Goal: Task Accomplishment & Management: Manage account settings

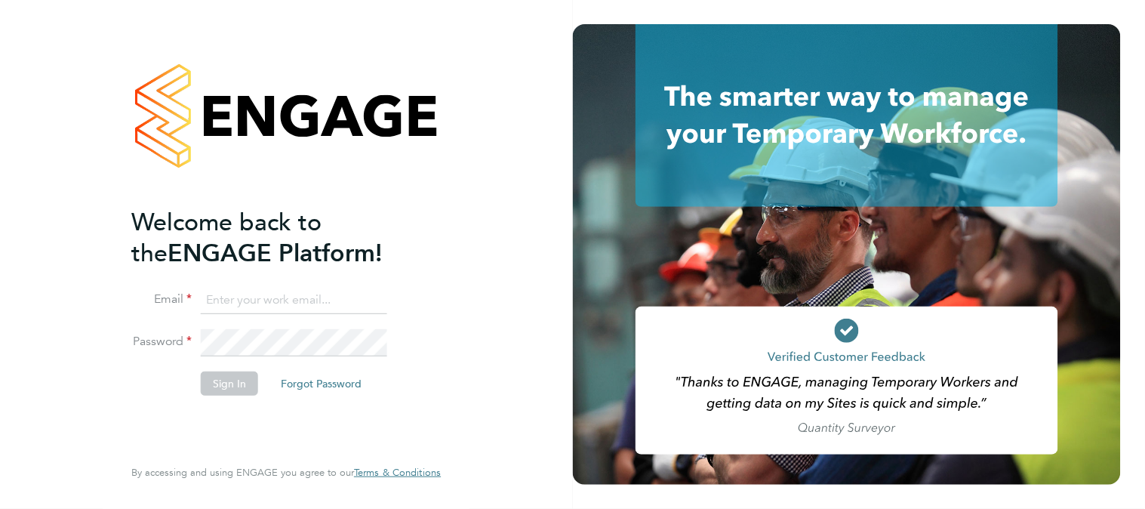
type input "n.long@ionic.jobs"
click at [223, 378] on button "Sign In" at bounding box center [229, 383] width 57 height 24
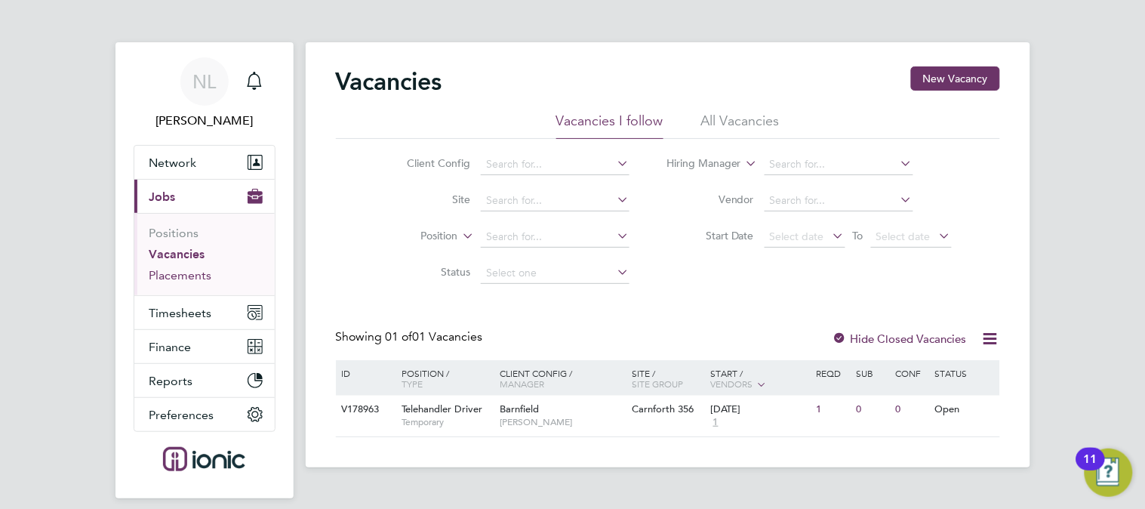
click at [205, 276] on link "Placements" at bounding box center [180, 275] width 63 height 14
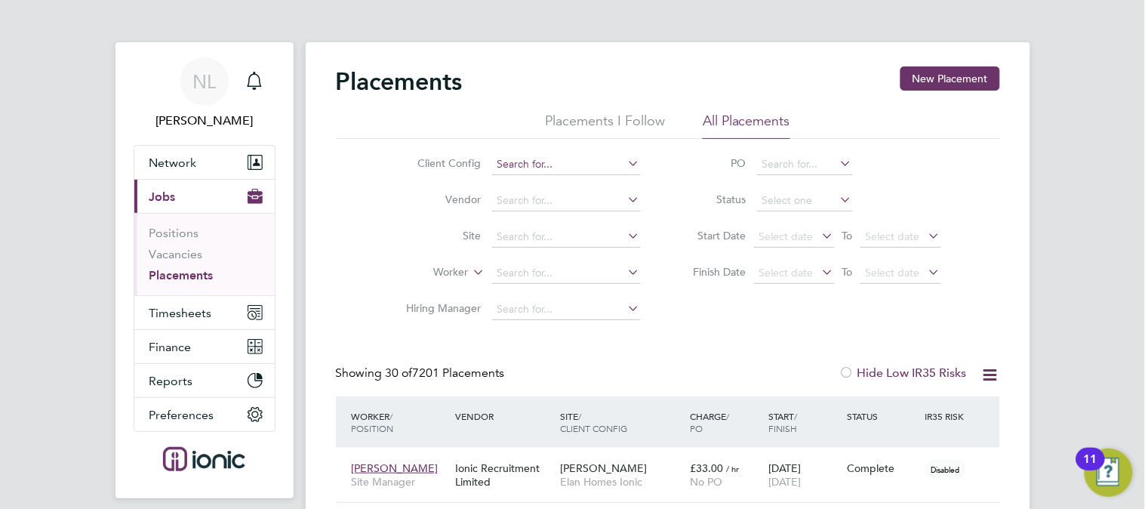
click at [602, 166] on input at bounding box center [566, 164] width 149 height 21
click at [599, 179] on li "Barnfield" at bounding box center [594, 185] width 207 height 20
type input "Barnfield"
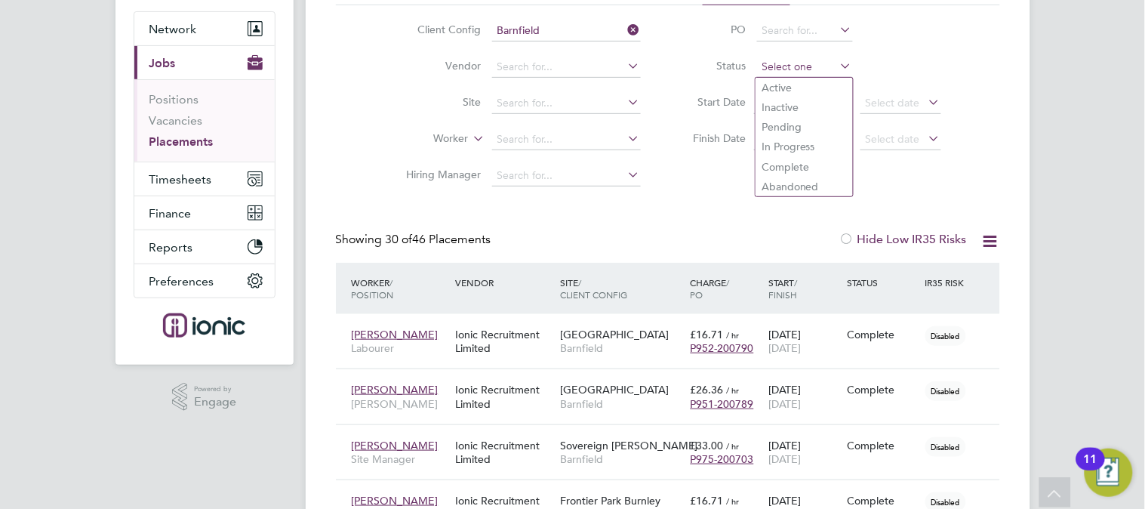
click at [789, 65] on input at bounding box center [805, 67] width 96 height 21
click at [790, 83] on li "Active" at bounding box center [804, 88] width 97 height 20
type input "Active"
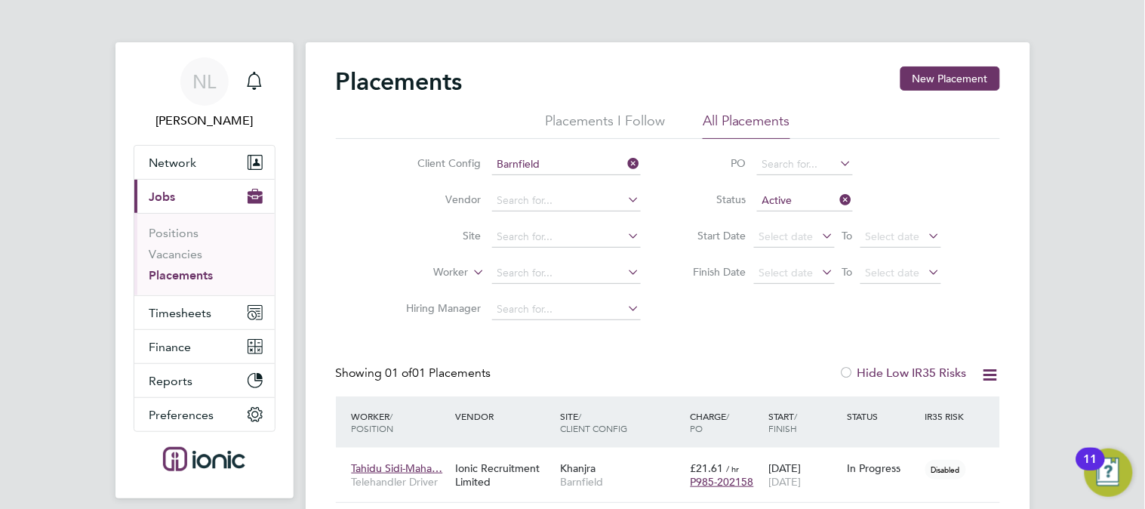
click at [1104, 141] on div "NL Natasha Long Notifications Applications: Network Team Members Businesses Sit…" at bounding box center [572, 286] width 1145 height 572
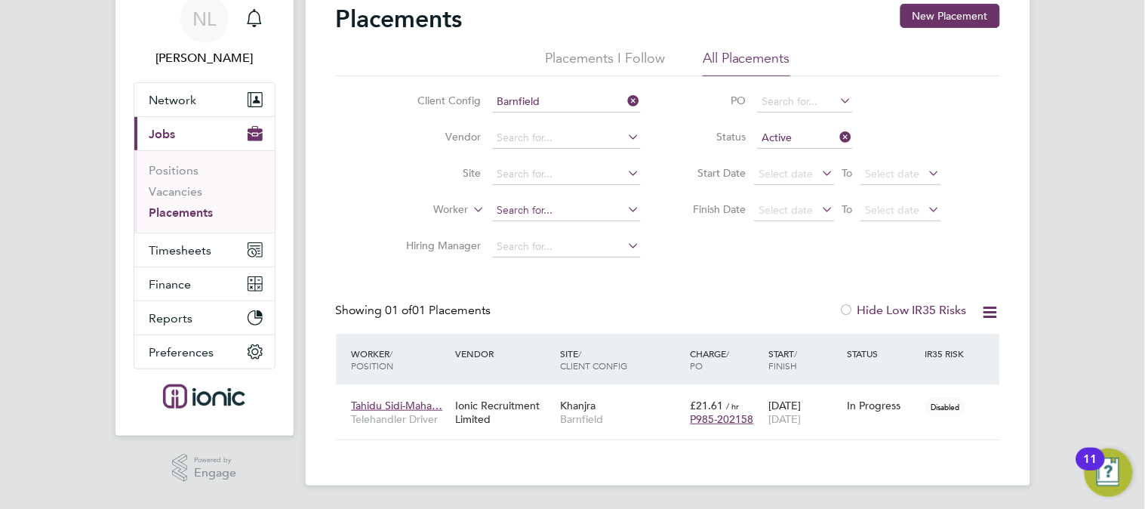
click at [599, 202] on input at bounding box center [566, 210] width 149 height 21
click at [796, 143] on input at bounding box center [805, 138] width 96 height 21
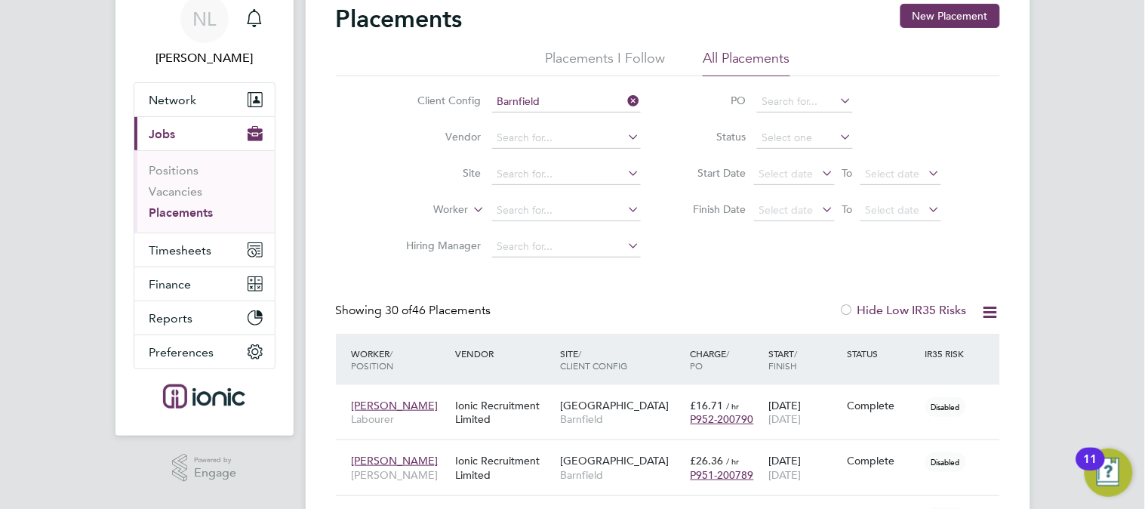
click at [872, 139] on li "Status" at bounding box center [810, 138] width 300 height 36
type input "a"
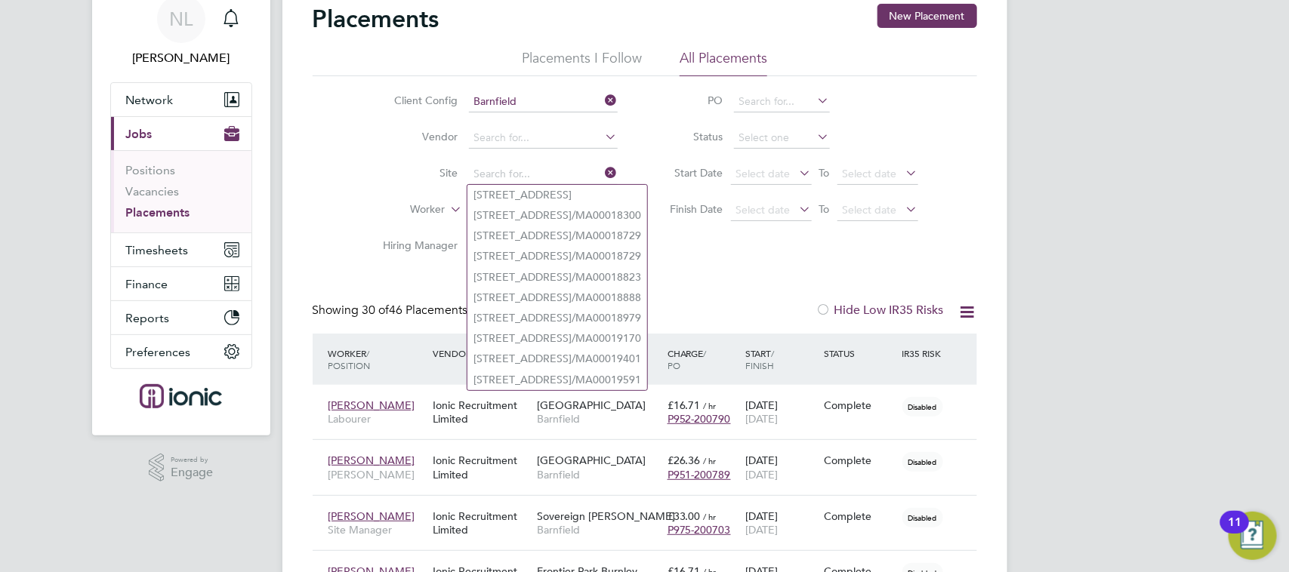
click at [861, 251] on div "Client Config Barnfield Vendor Site Worker Hiring Manager PO Status Start Date …" at bounding box center [645, 170] width 664 height 189
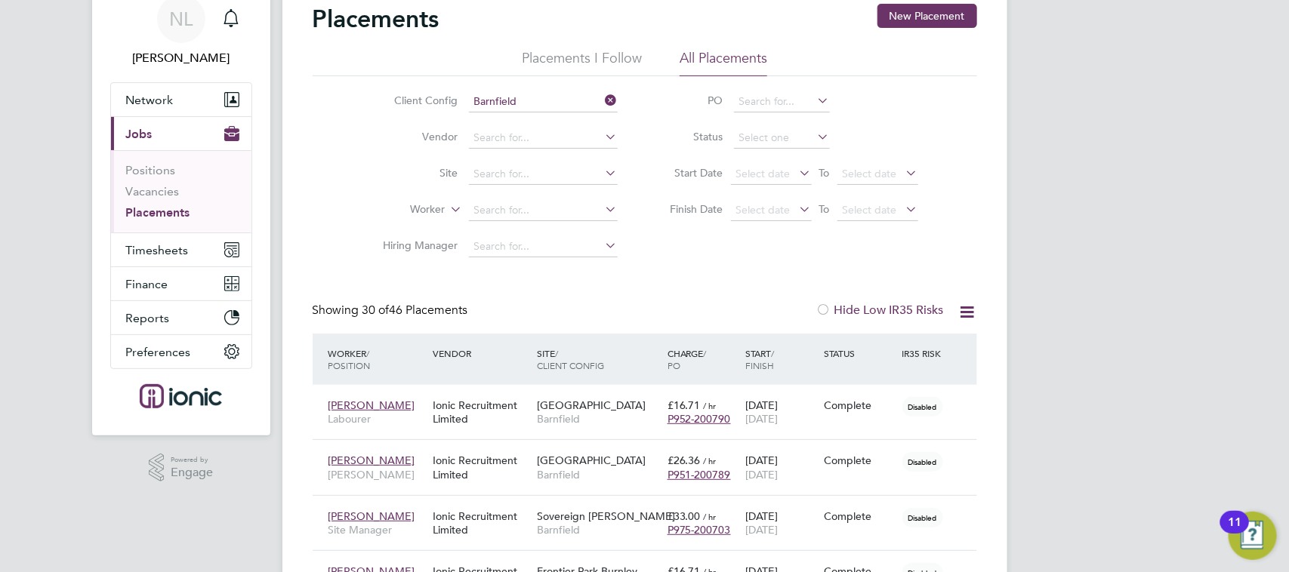
click at [559, 197] on li "Worker" at bounding box center [495, 211] width 284 height 36
click at [556, 202] on input at bounding box center [543, 210] width 149 height 21
click at [544, 235] on li "Adeday o Adedeji" at bounding box center [542, 230] width 150 height 20
type input "[PERSON_NAME]"
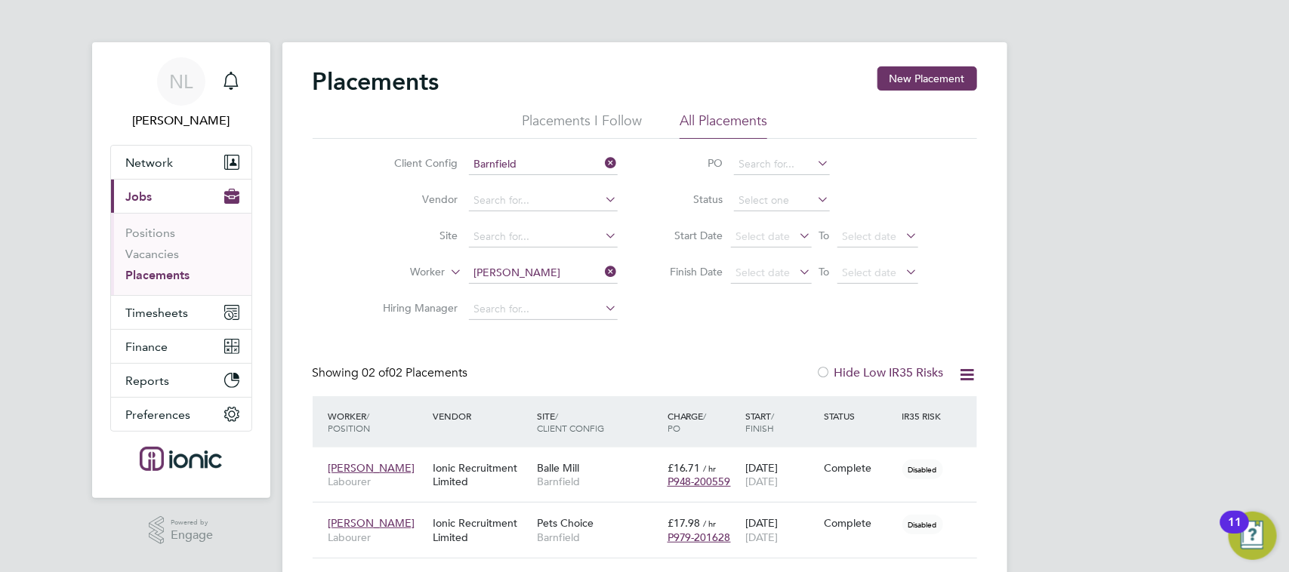
click at [1119, 283] on div "NL Natasha Long Notifications Applications: Network Team Members Businesses Sit…" at bounding box center [644, 314] width 1289 height 628
click at [809, 474] on div "05 Aug 2024 25 Oct 2024" at bounding box center [780, 475] width 79 height 42
click at [956, 467] on icon at bounding box center [957, 468] width 15 height 18
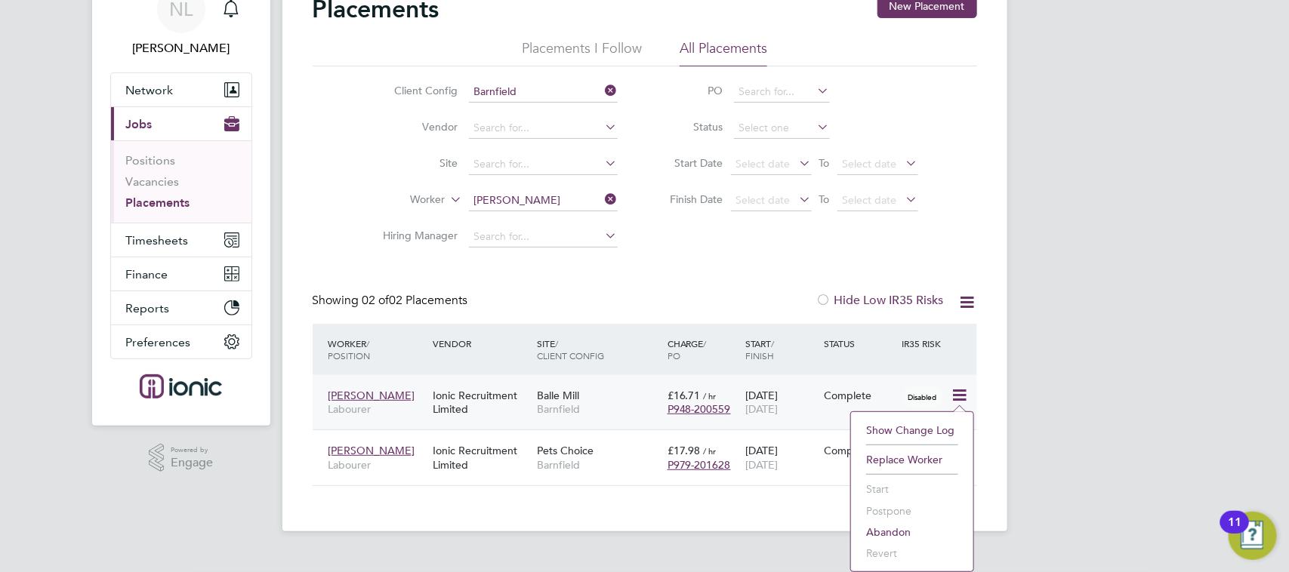
click at [793, 394] on div "05 Aug 2024 25 Oct 2024" at bounding box center [780, 402] width 79 height 42
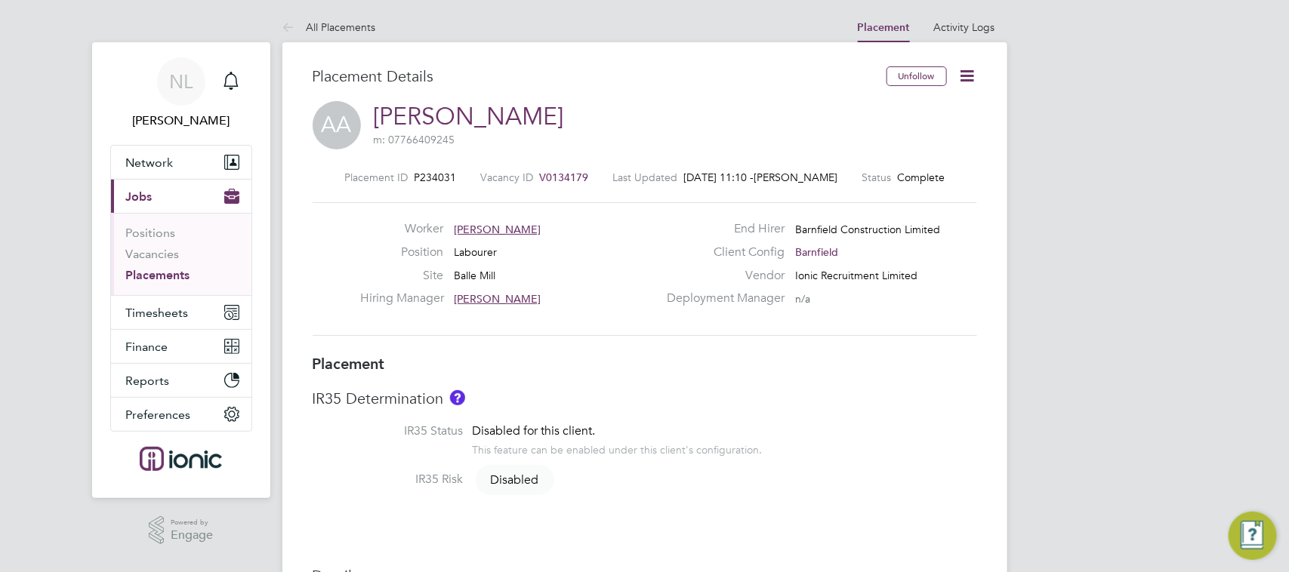
click at [963, 75] on icon at bounding box center [967, 75] width 19 height 19
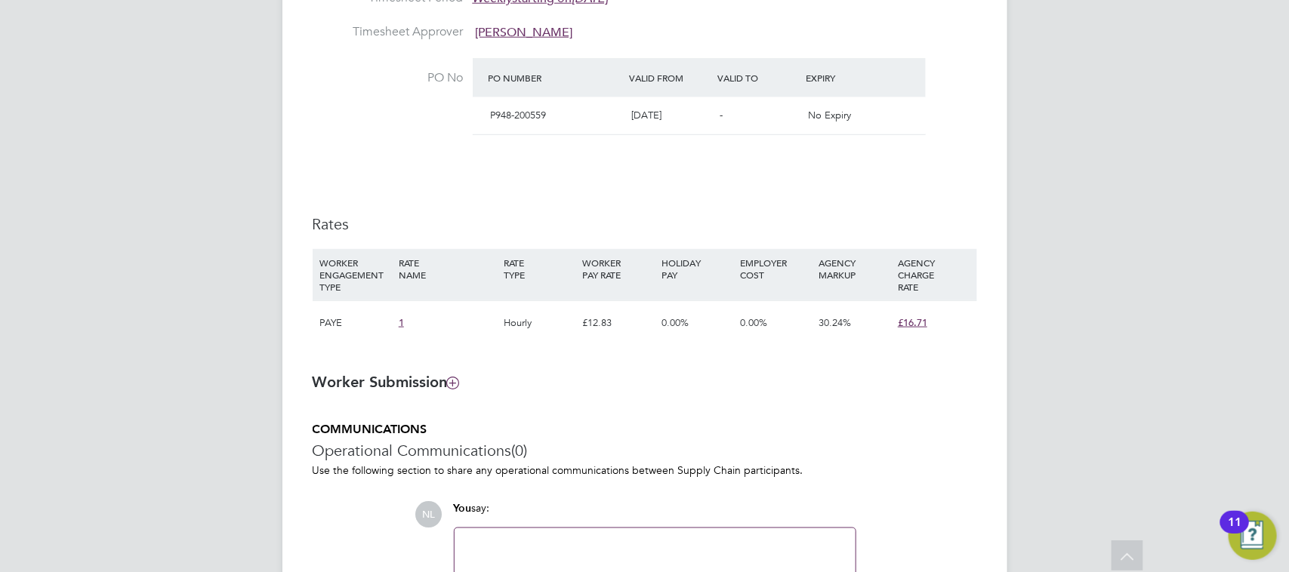
scroll to position [723, 0]
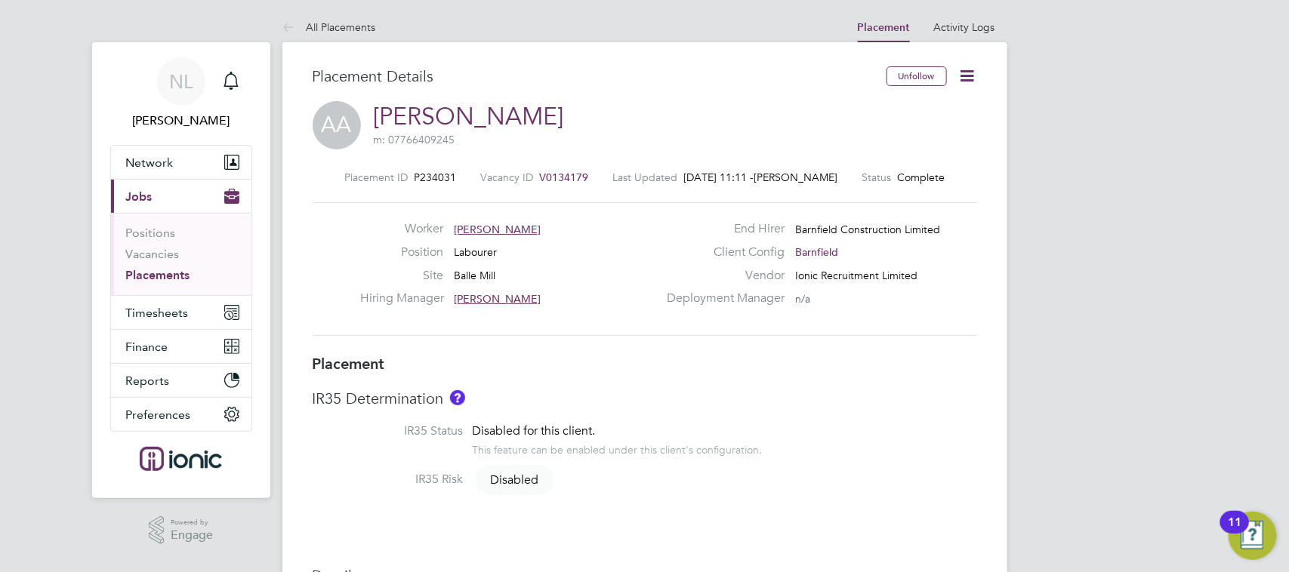
click at [974, 81] on icon at bounding box center [967, 75] width 19 height 19
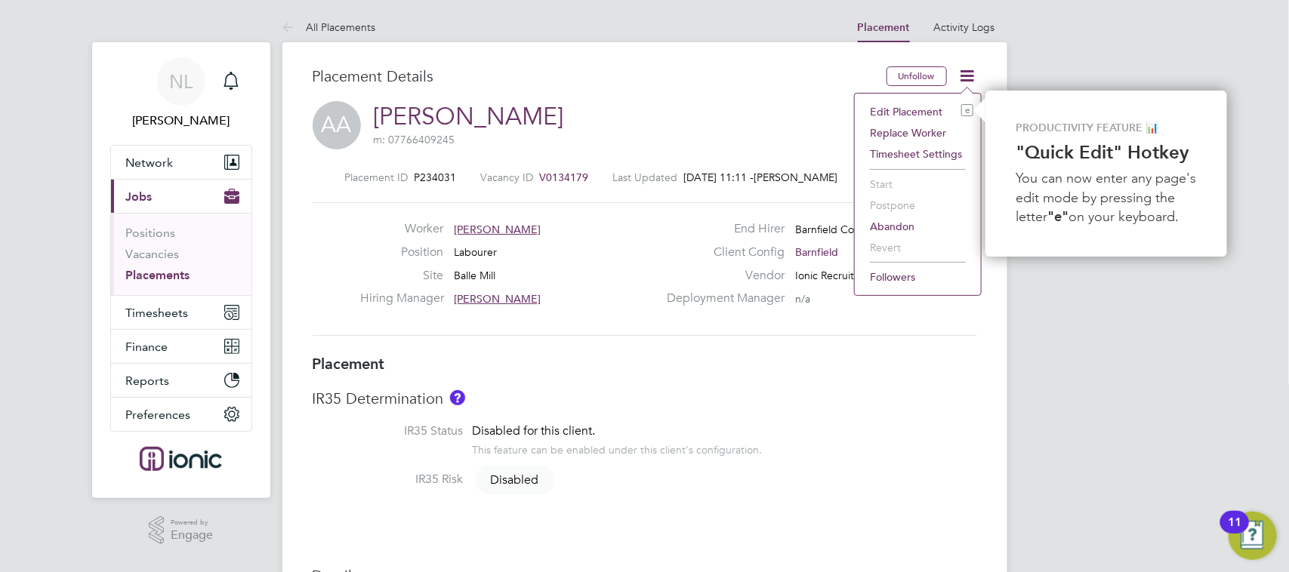
drag, startPoint x: 974, startPoint y: 81, endPoint x: 944, endPoint y: 155, distance: 79.9
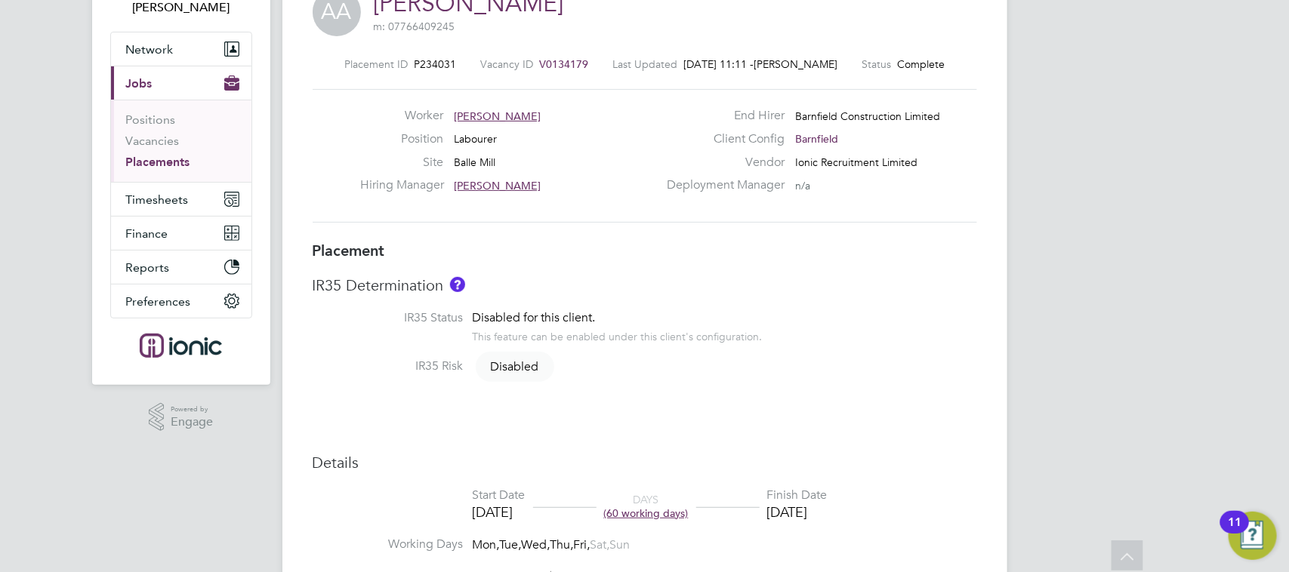
click at [174, 161] on link "Placements" at bounding box center [158, 162] width 64 height 14
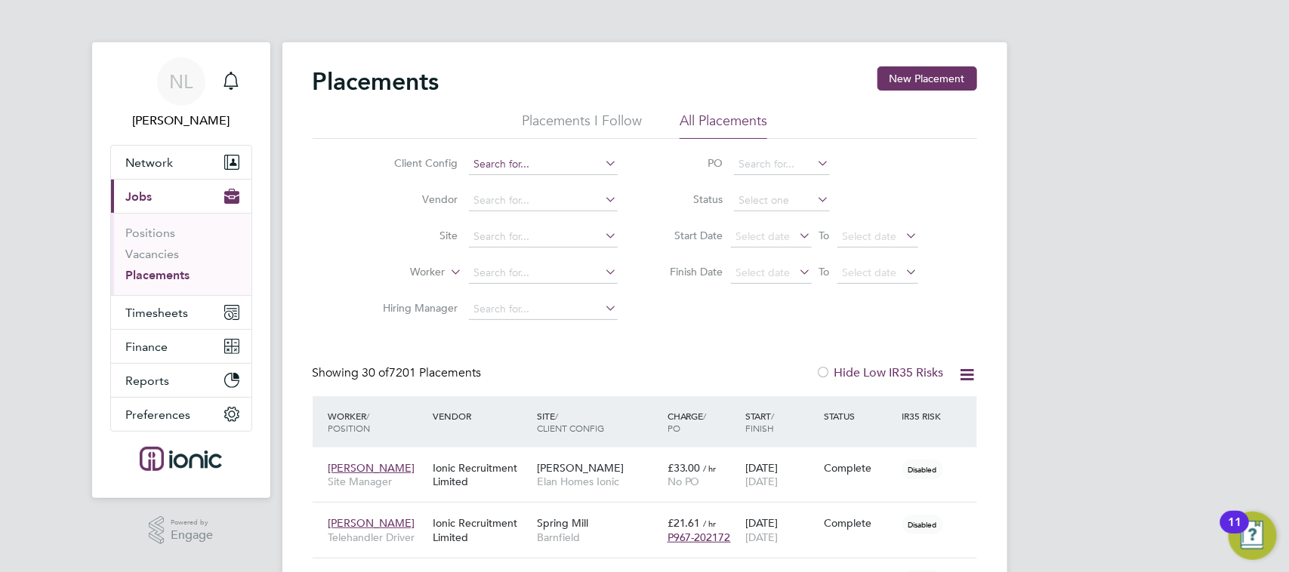
click at [510, 172] on input at bounding box center [543, 164] width 149 height 21
click at [538, 191] on li "Barnfield" at bounding box center [570, 184] width 207 height 20
type input "Barnfield"
click at [553, 273] on input at bounding box center [543, 273] width 149 height 21
click at [552, 294] on li "Aded ayo Adedeji" at bounding box center [542, 293] width 150 height 20
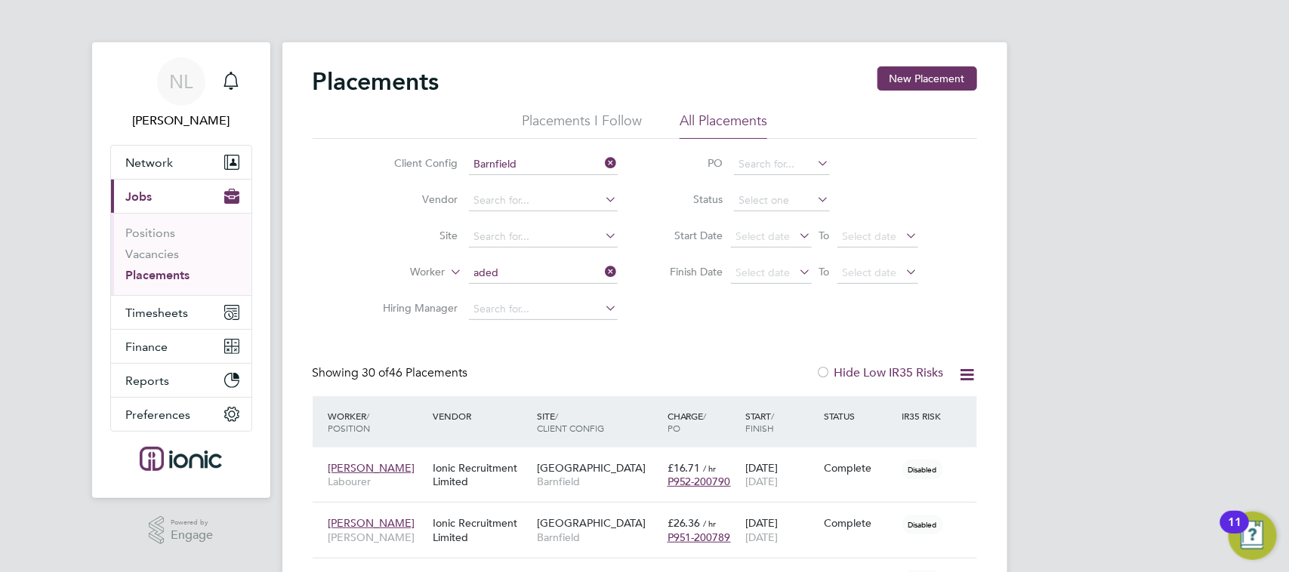
type input "[PERSON_NAME]"
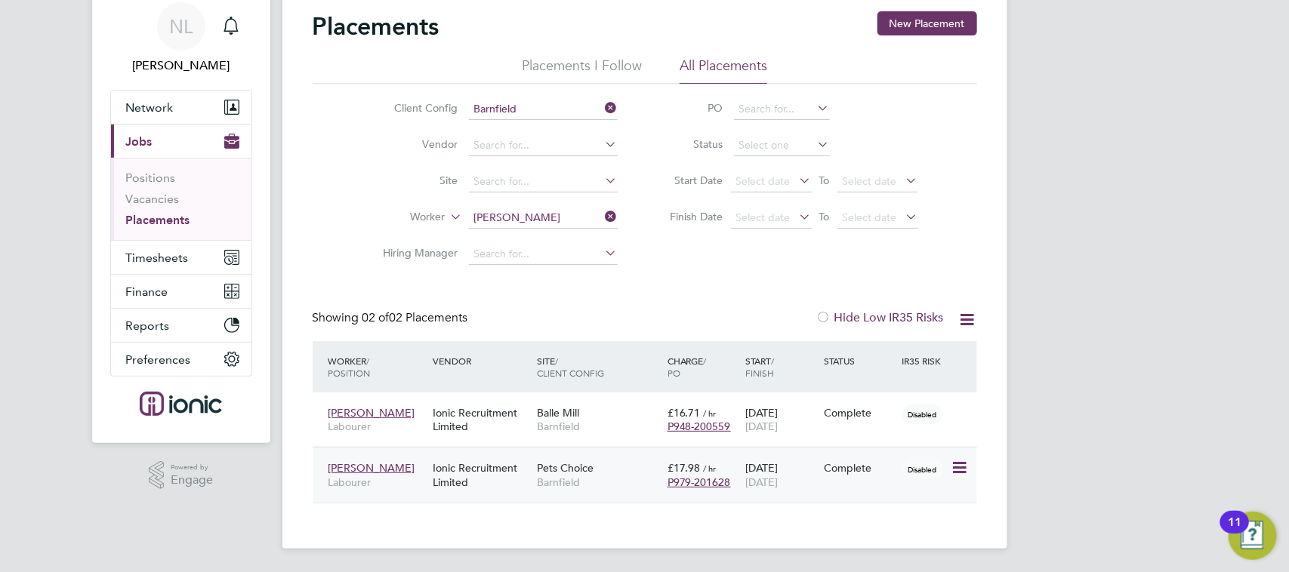
click at [780, 466] on div "24 Mar 2025 29 Aug 2025" at bounding box center [780, 475] width 79 height 42
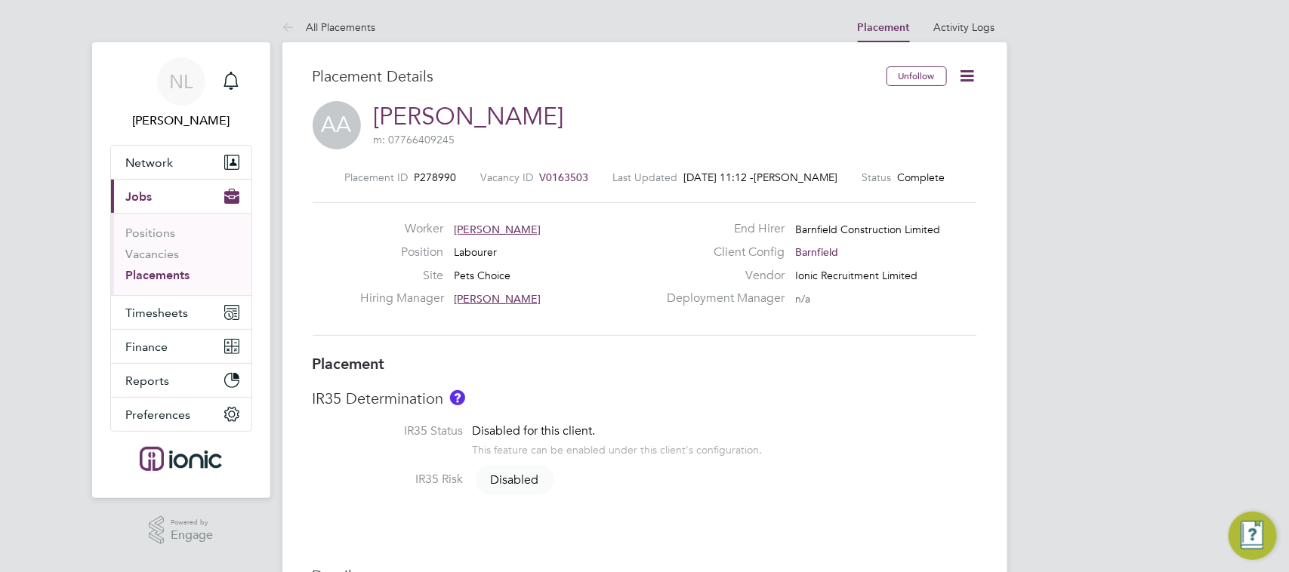
click at [959, 82] on icon at bounding box center [967, 75] width 19 height 19
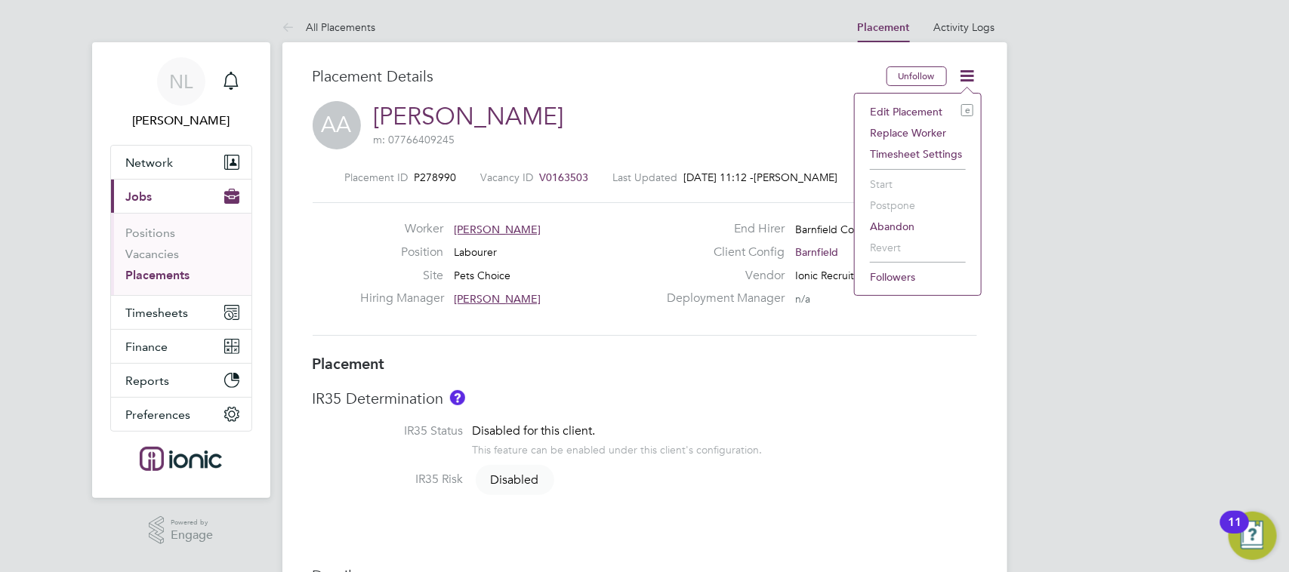
click at [908, 109] on li "Edit Placement e" at bounding box center [917, 111] width 111 height 21
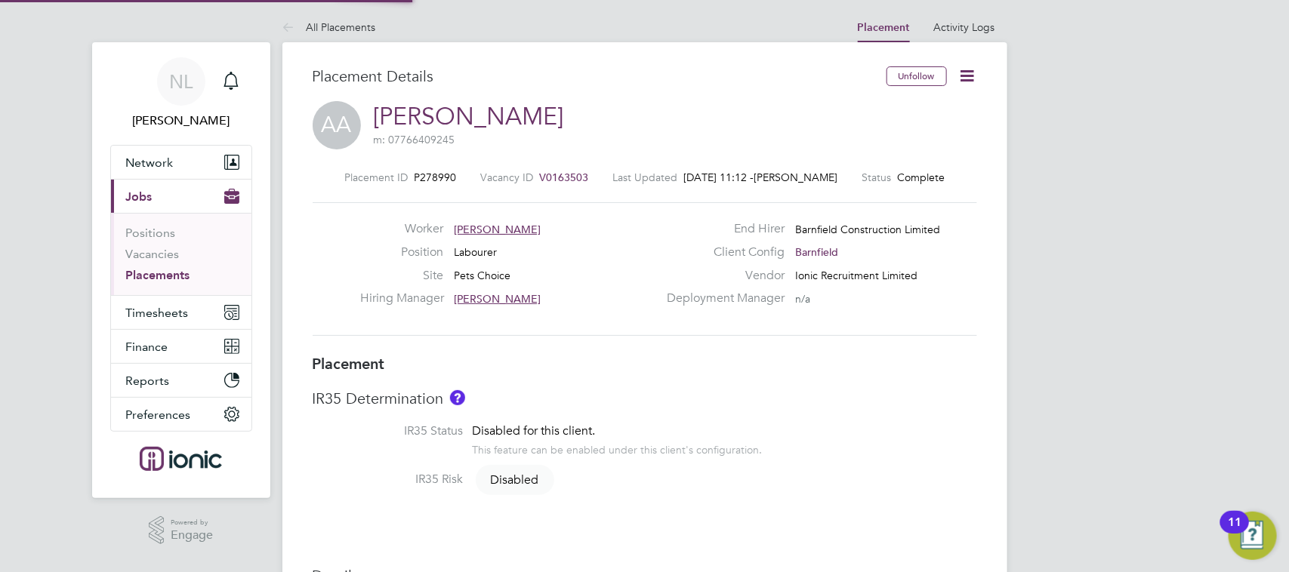
type input "[PERSON_NAME]"
type input "[DATE]"
type input "07:30"
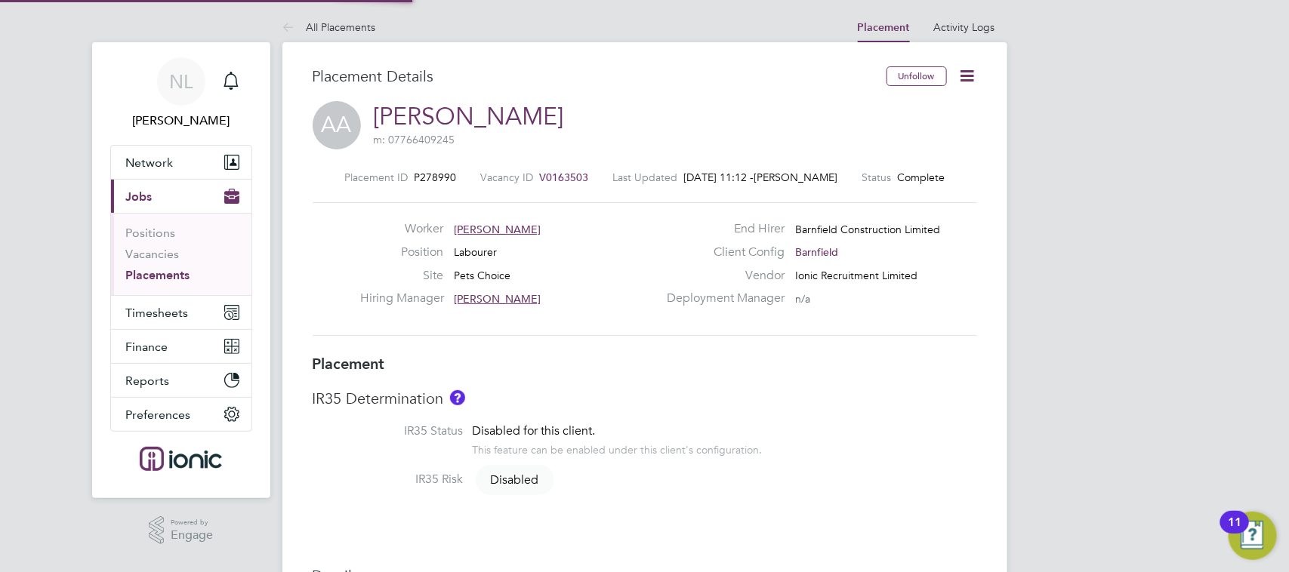
type input "16:30"
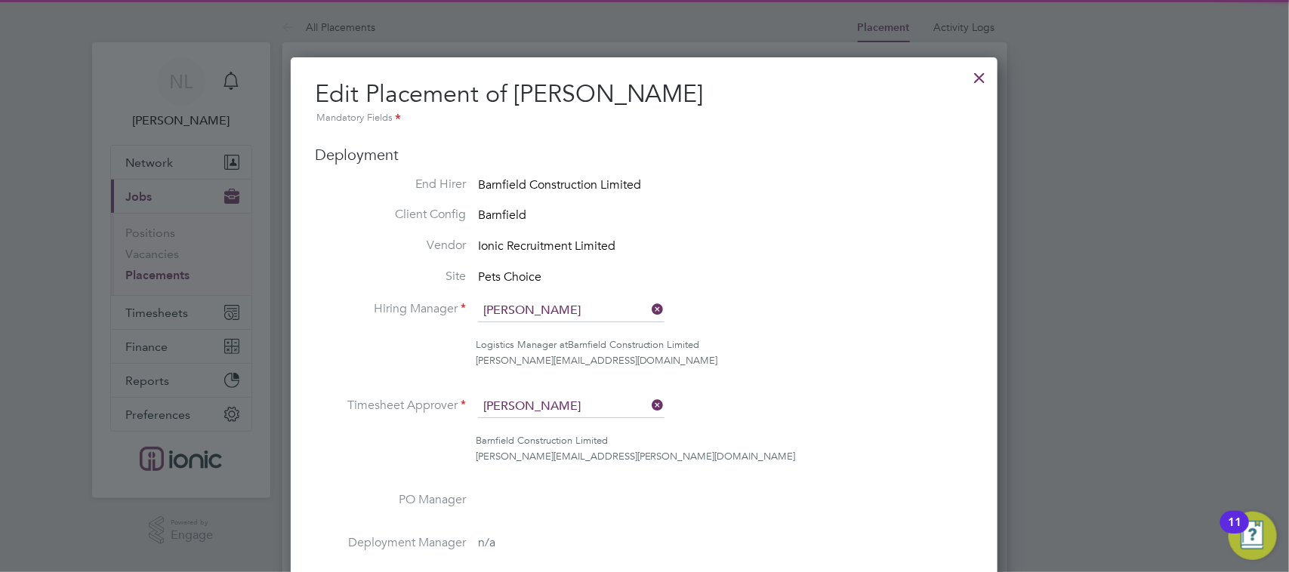
click at [914, 311] on li "Hiring Manager [PERSON_NAME]" at bounding box center [644, 319] width 658 height 38
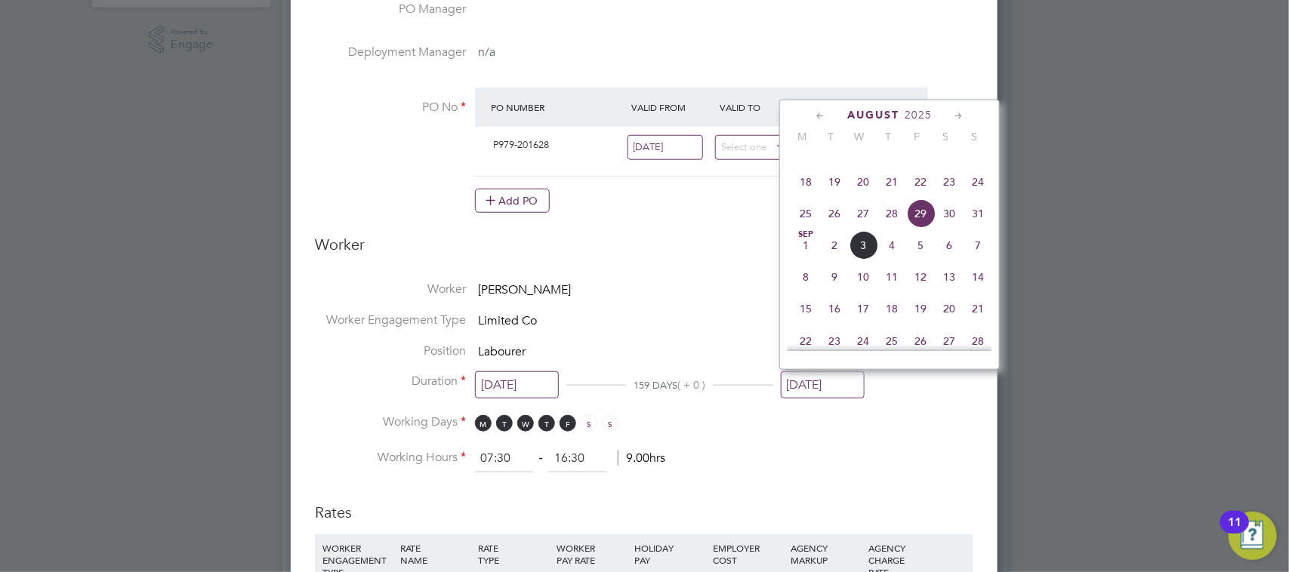
click at [846, 380] on input "[DATE]" at bounding box center [823, 385] width 84 height 28
click at [916, 323] on span "19" at bounding box center [920, 308] width 29 height 29
type input "[DATE]"
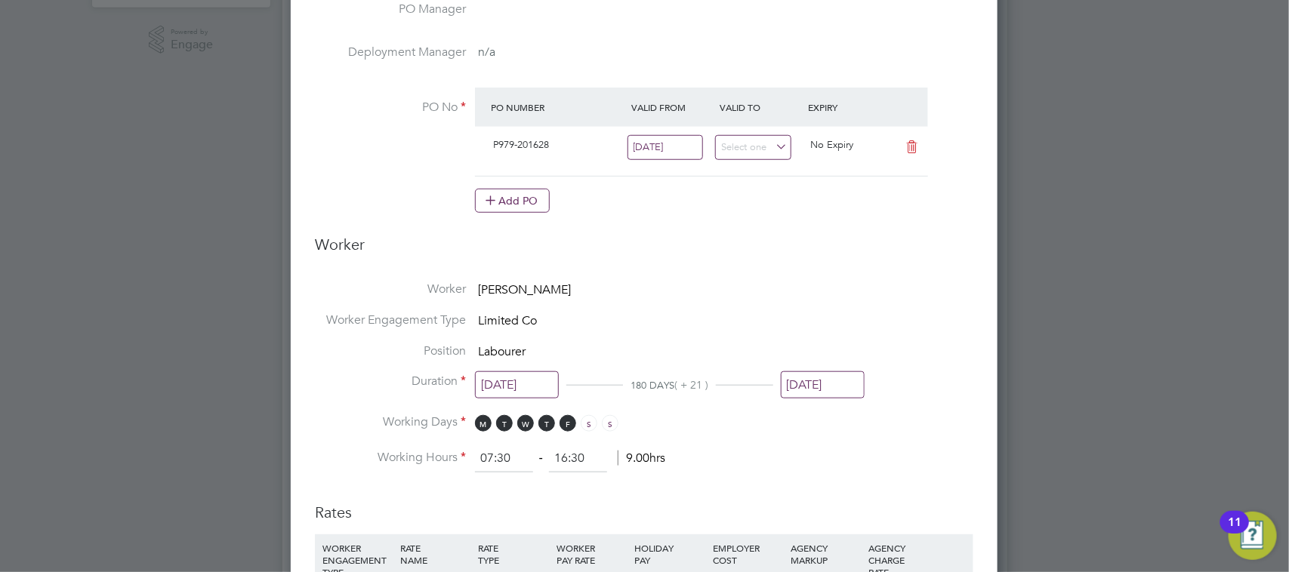
click at [921, 359] on li "Position Labourer" at bounding box center [644, 359] width 658 height 31
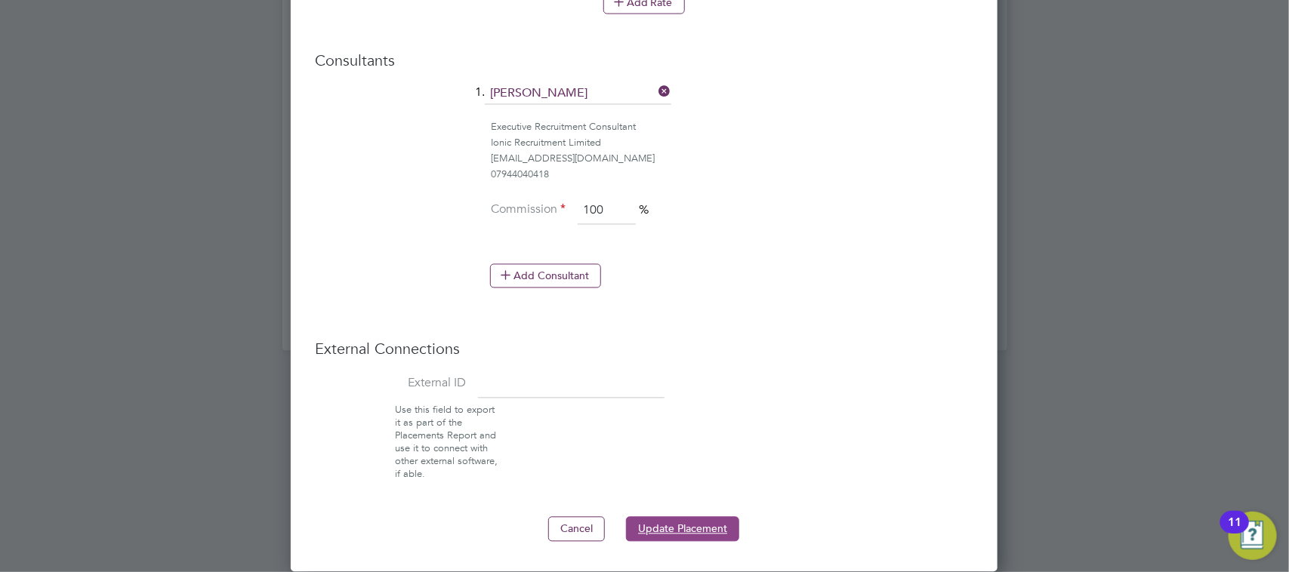
click at [701, 519] on button "Update Placement" at bounding box center [682, 529] width 113 height 24
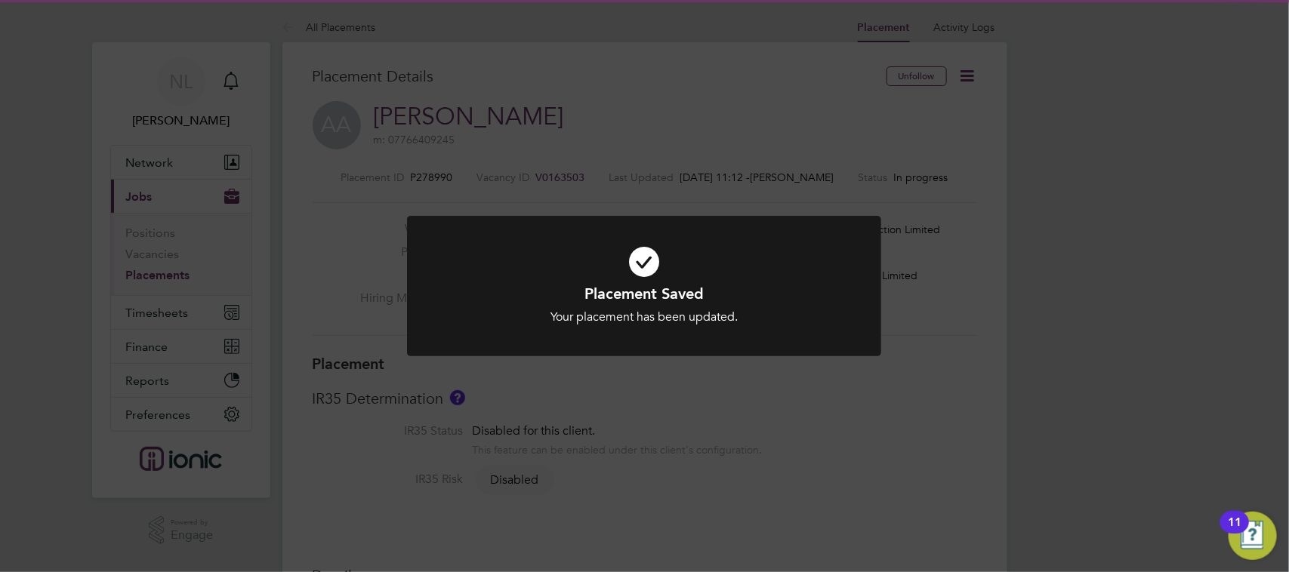
click at [1111, 425] on div "Placement Saved Your placement has been updated. Cancel Okay" at bounding box center [644, 286] width 1289 height 572
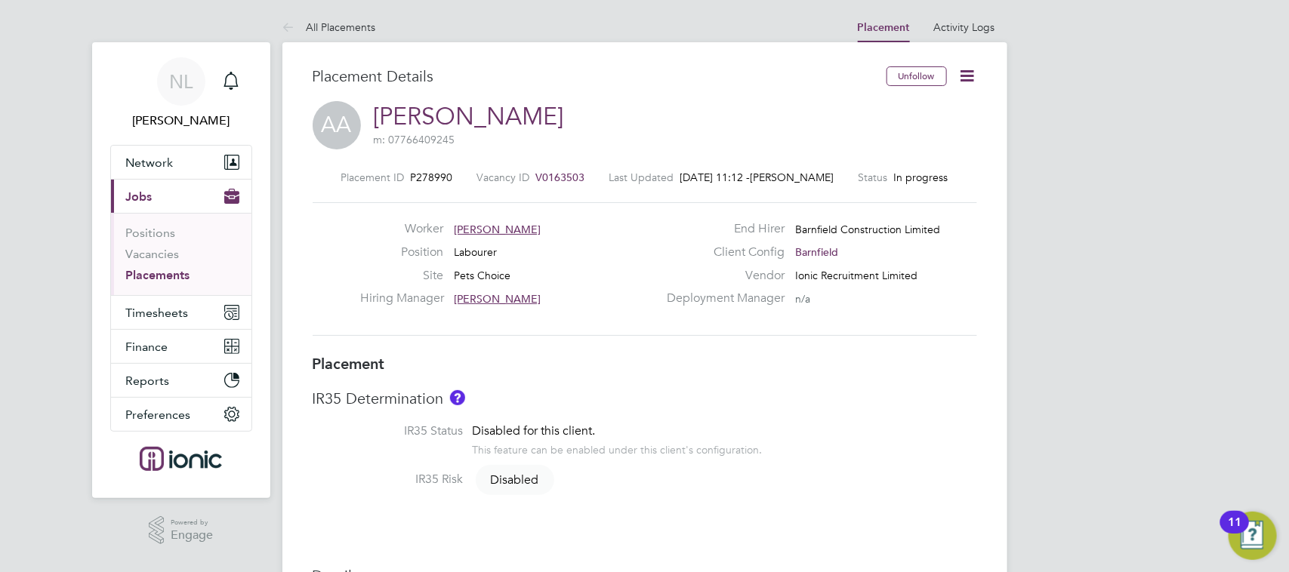
click at [165, 276] on link "Placements" at bounding box center [158, 275] width 64 height 14
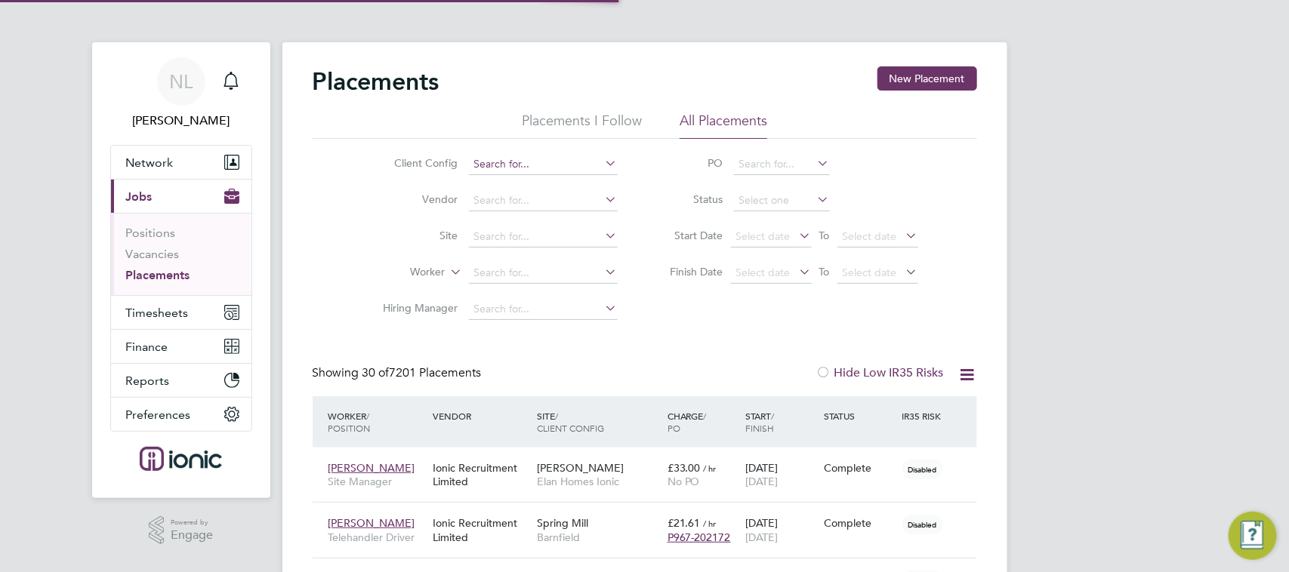
click at [549, 165] on input at bounding box center [543, 164] width 149 height 21
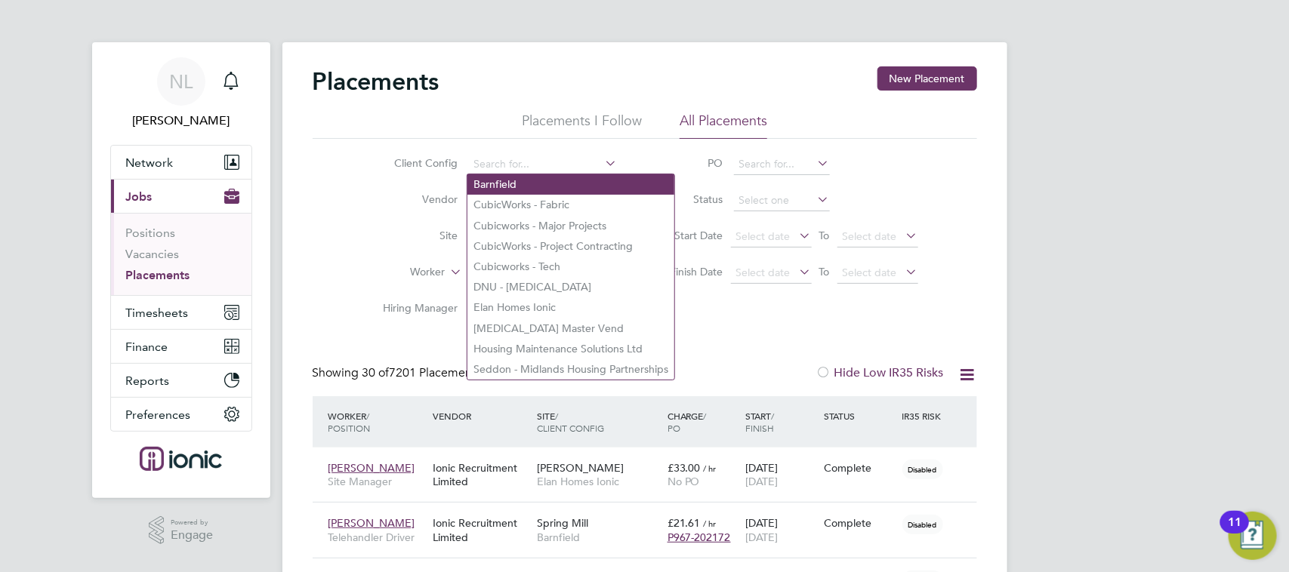
click at [550, 186] on li "Barnfield" at bounding box center [570, 184] width 207 height 20
type input "Barnfield"
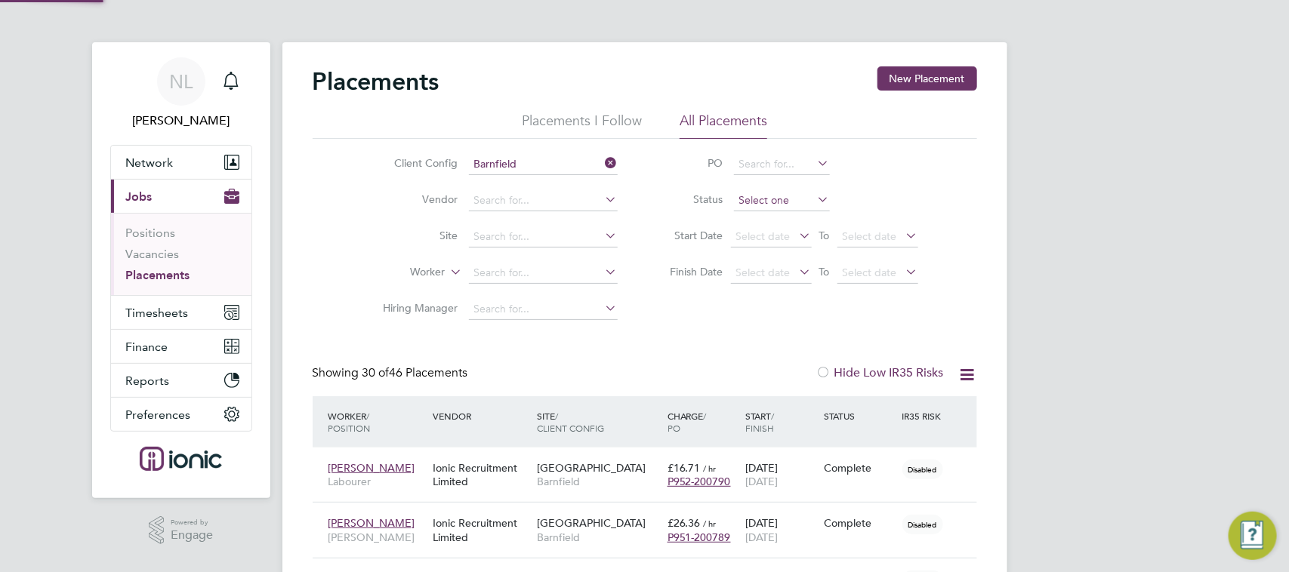
click at [775, 198] on input at bounding box center [782, 200] width 96 height 21
click at [775, 212] on li "Active" at bounding box center [780, 221] width 97 height 20
type input "Active"
click at [963, 371] on icon at bounding box center [967, 374] width 19 height 19
click at [919, 409] on li "Download Placements Report" at bounding box center [892, 410] width 161 height 21
